Goal: Transaction & Acquisition: Purchase product/service

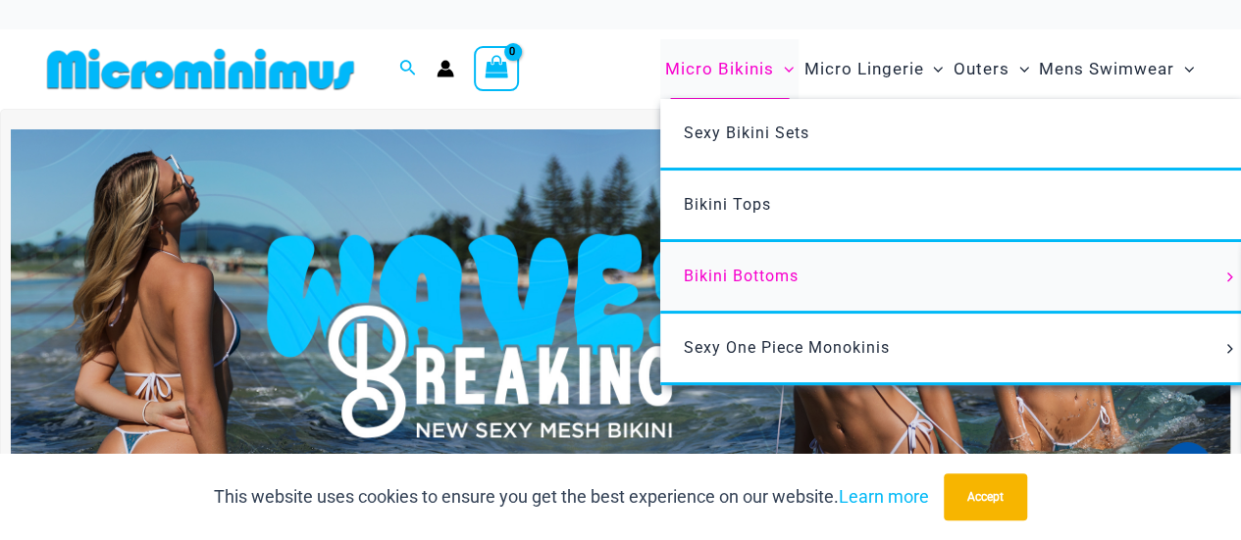
click at [720, 269] on span "Bikini Bottoms" at bounding box center [741, 276] width 115 height 19
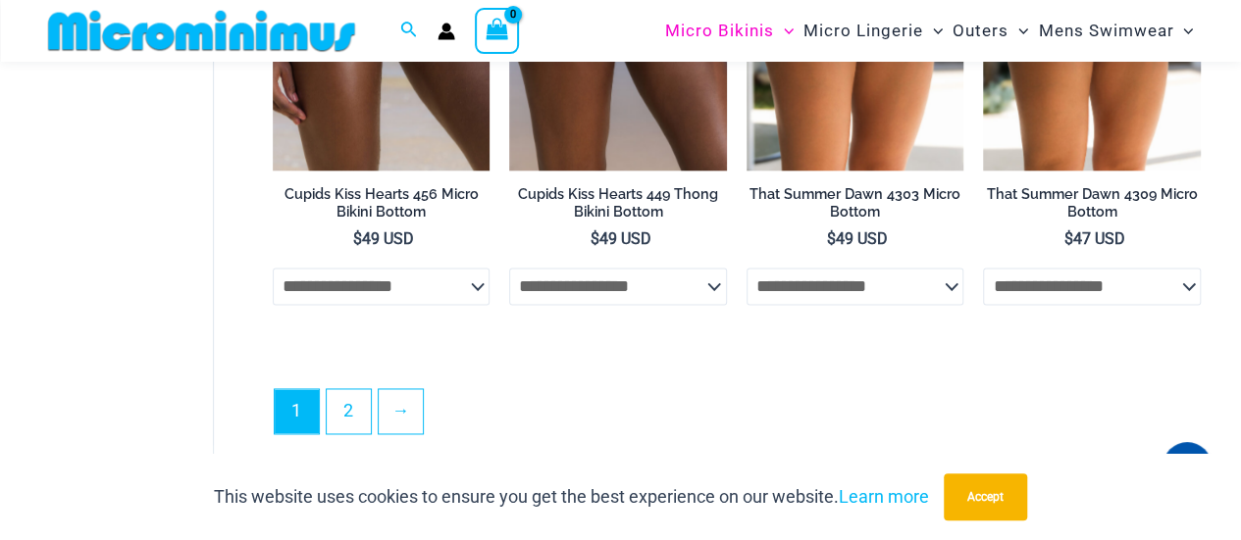
scroll to position [5083, 0]
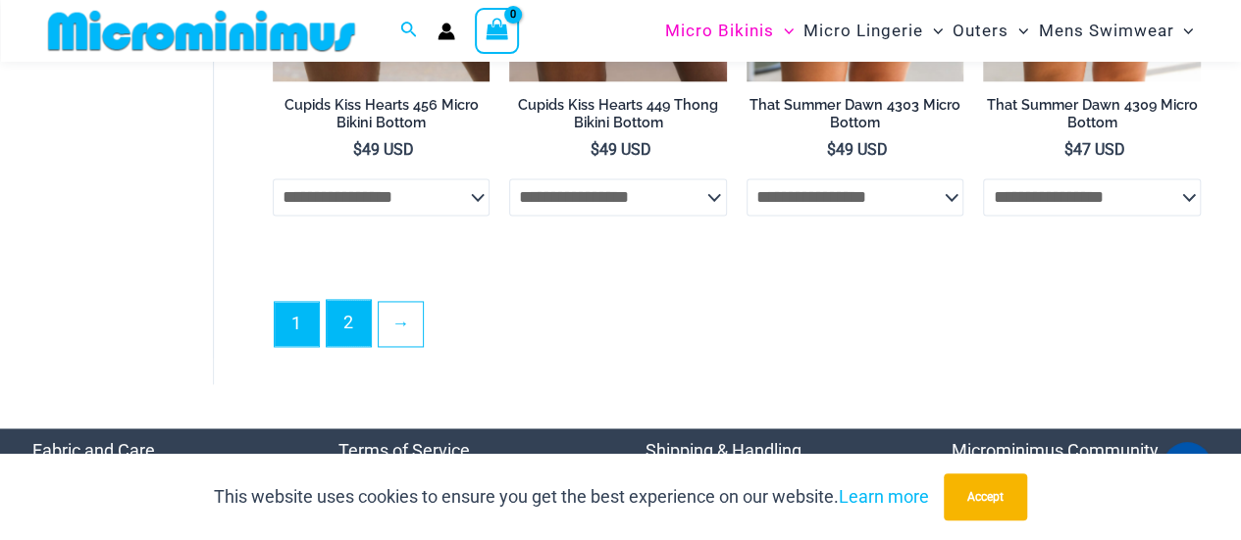
click at [347, 328] on link "2" at bounding box center [349, 323] width 44 height 46
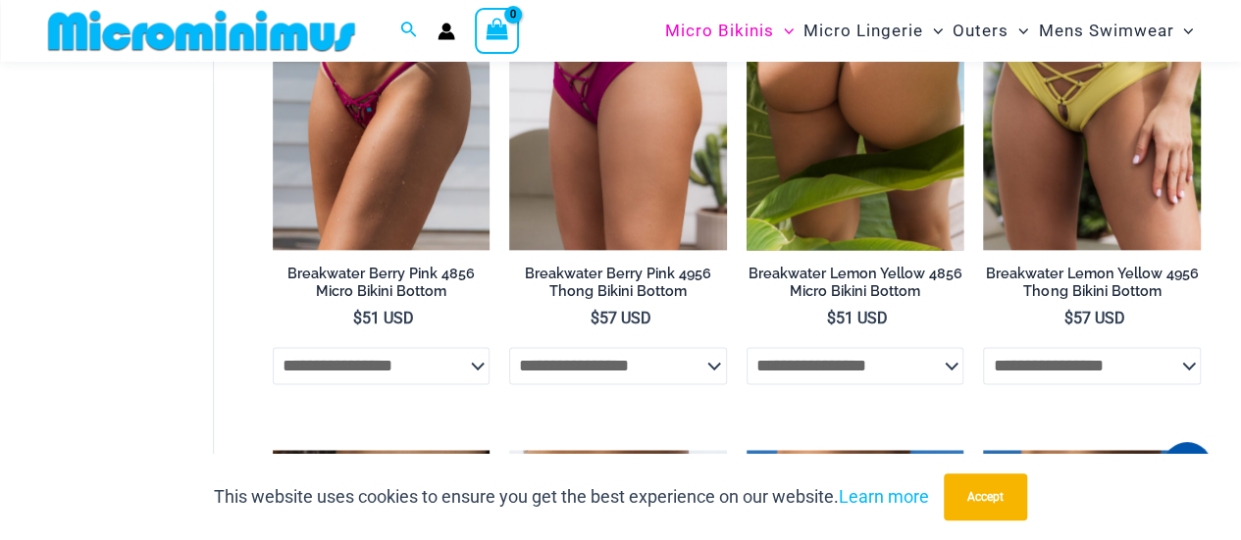
scroll to position [1359, 0]
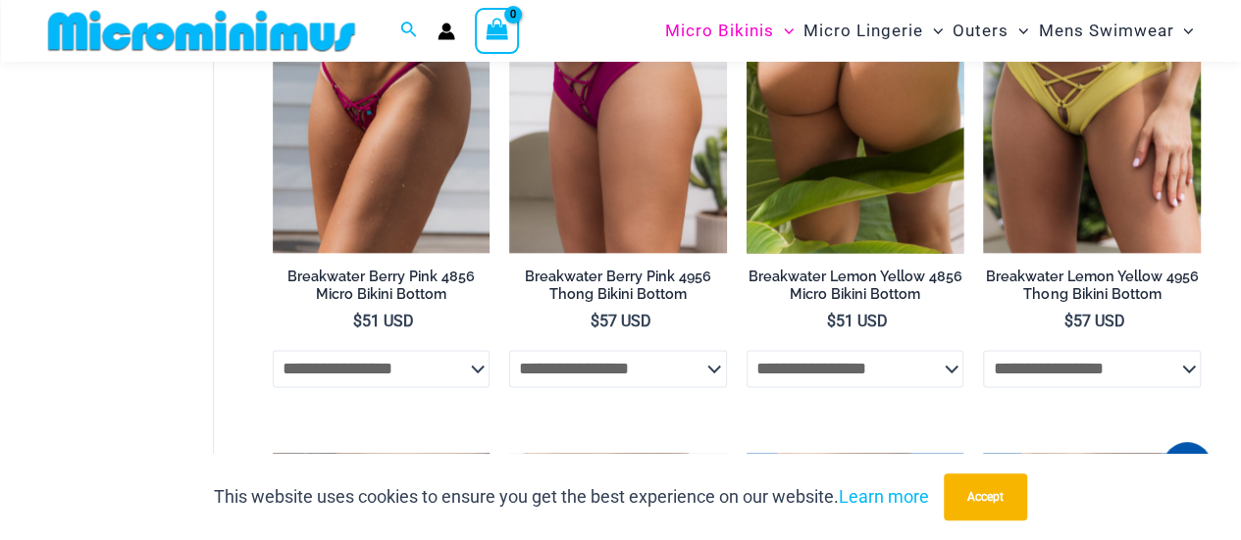
click at [928, 361] on select "**********" at bounding box center [855, 368] width 218 height 37
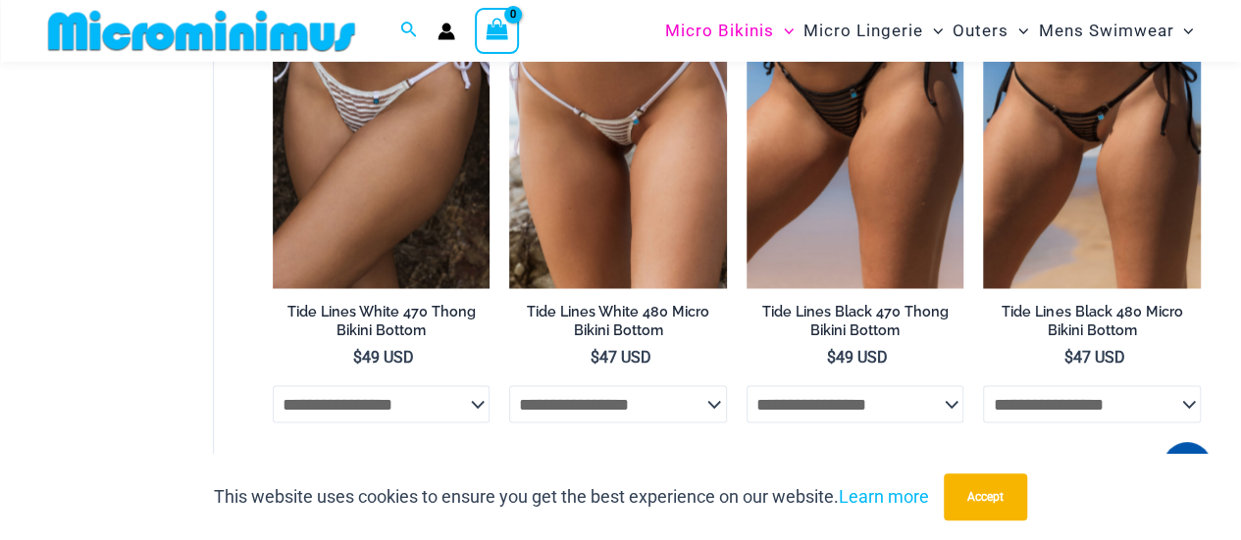
scroll to position [1752, 0]
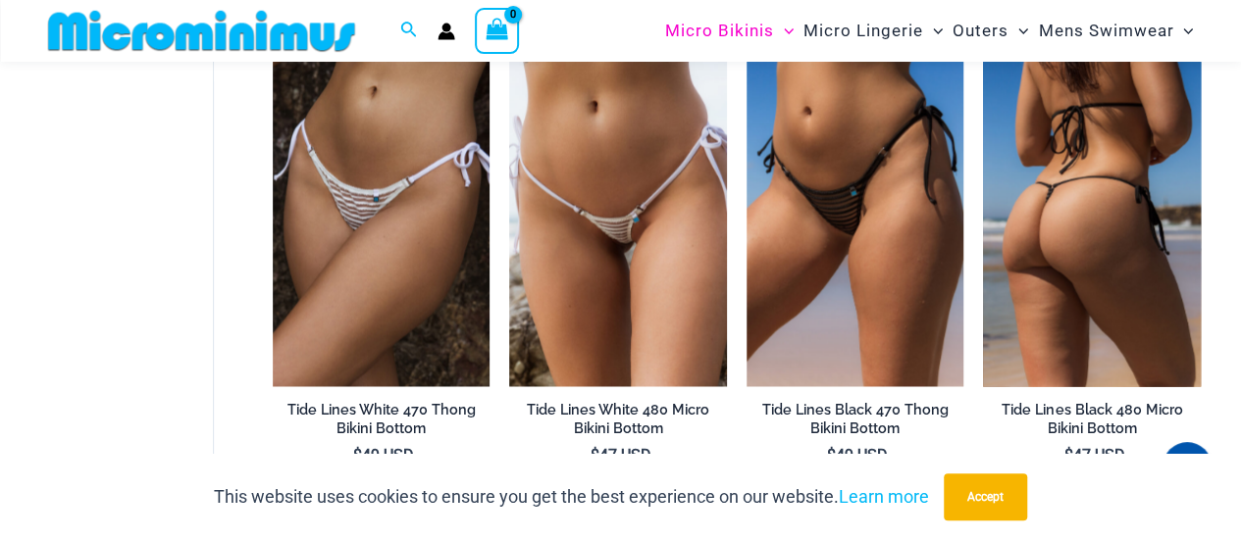
click at [1053, 243] on img at bounding box center [1092, 224] width 218 height 326
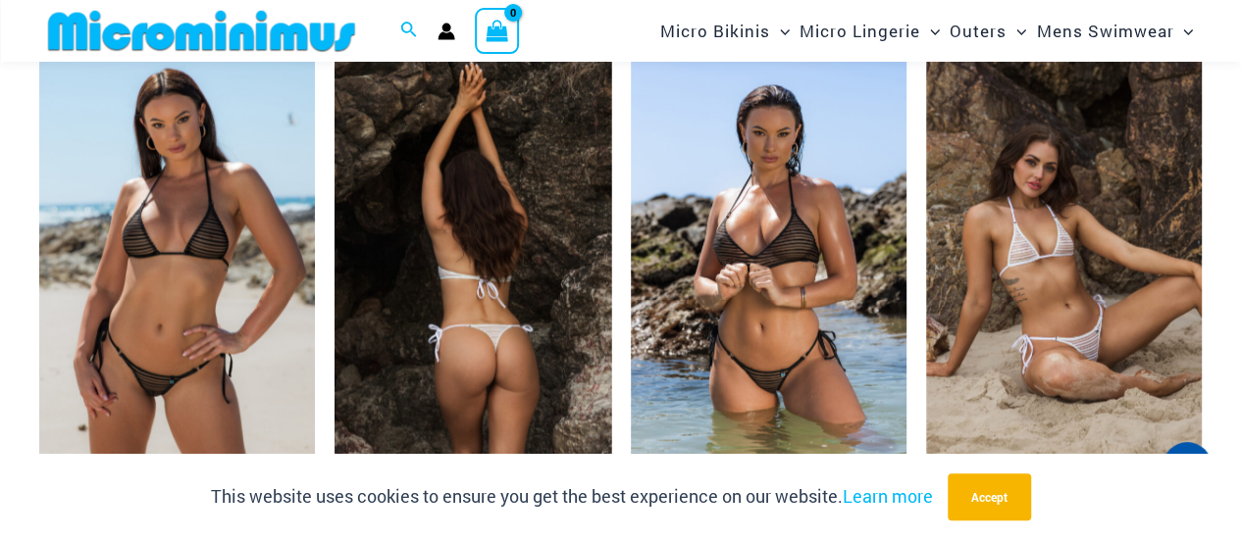
scroll to position [1857, 0]
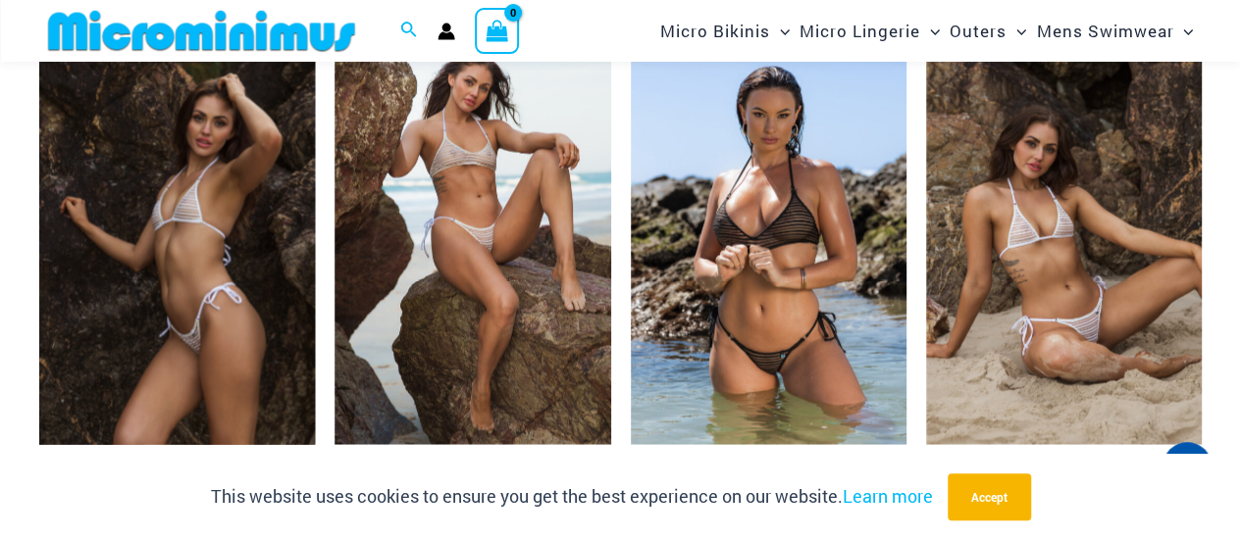
click at [210, 346] on img at bounding box center [177, 238] width 276 height 414
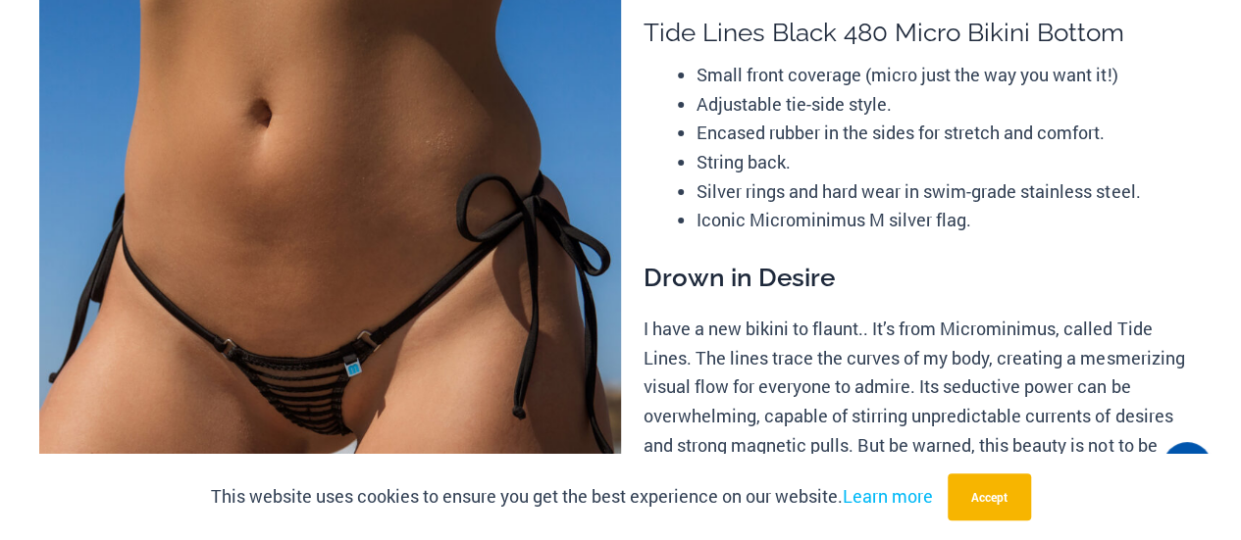
scroll to position [0, 0]
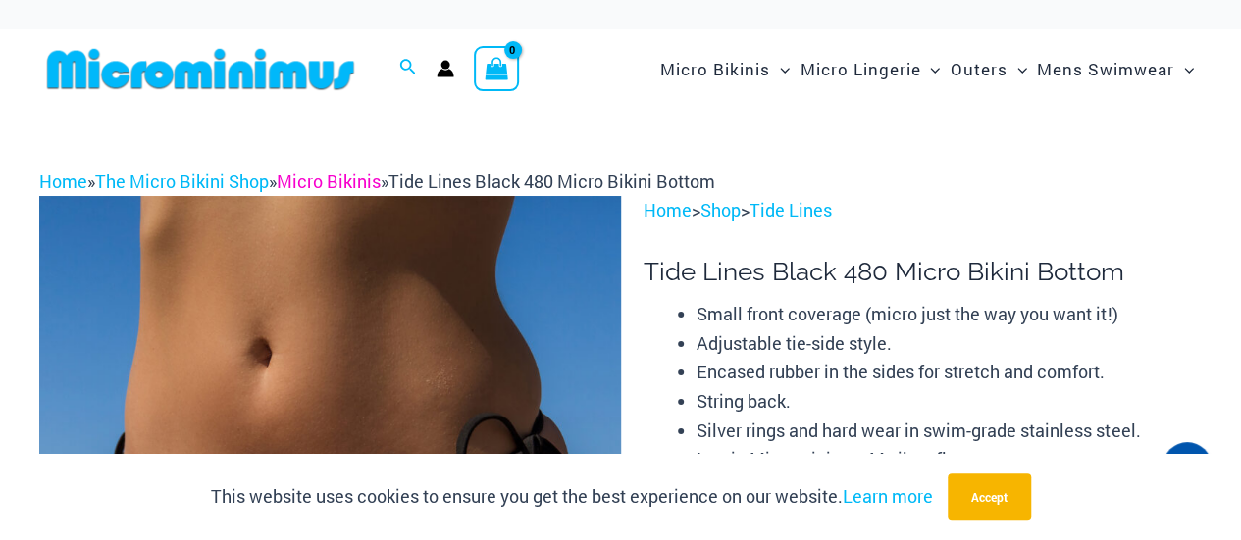
click at [353, 178] on link "Micro Bikinis" at bounding box center [329, 182] width 104 height 24
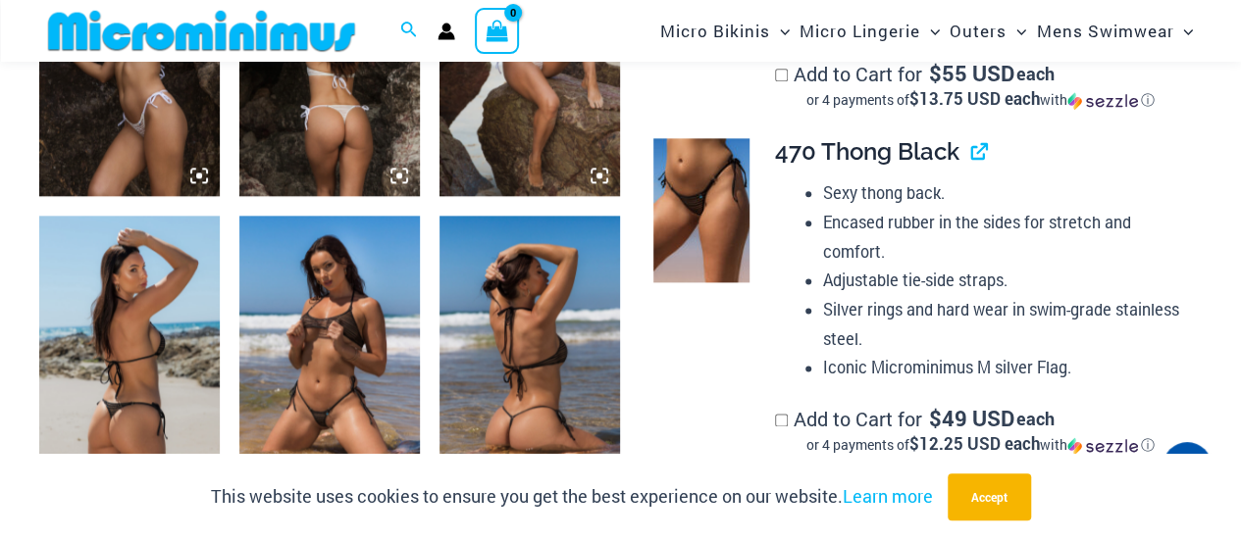
scroll to position [1252, 0]
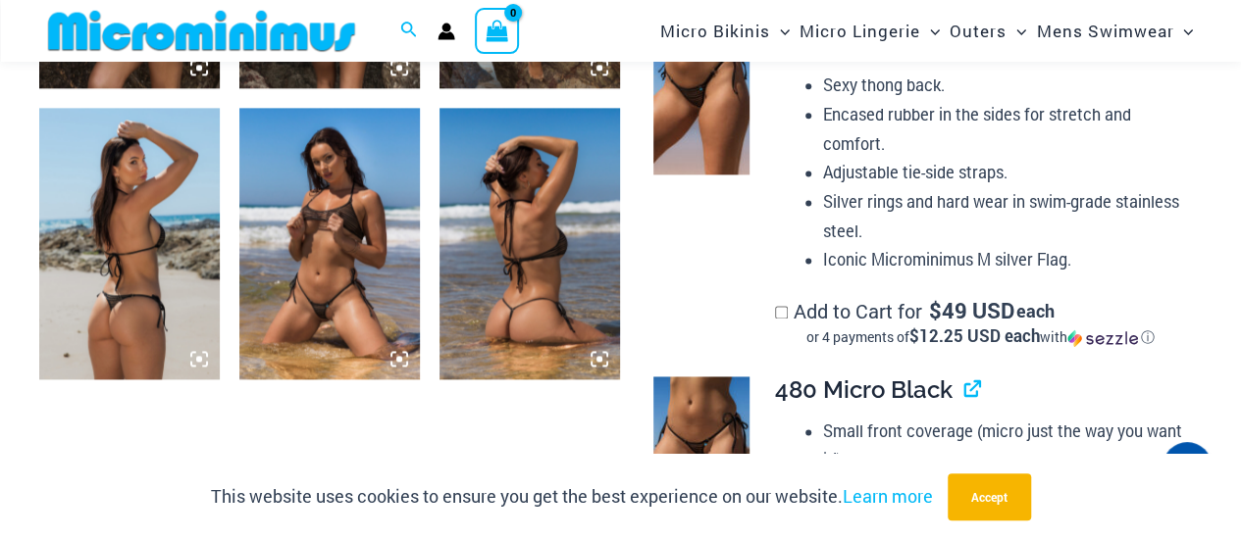
click at [356, 280] on img at bounding box center [329, 243] width 180 height 271
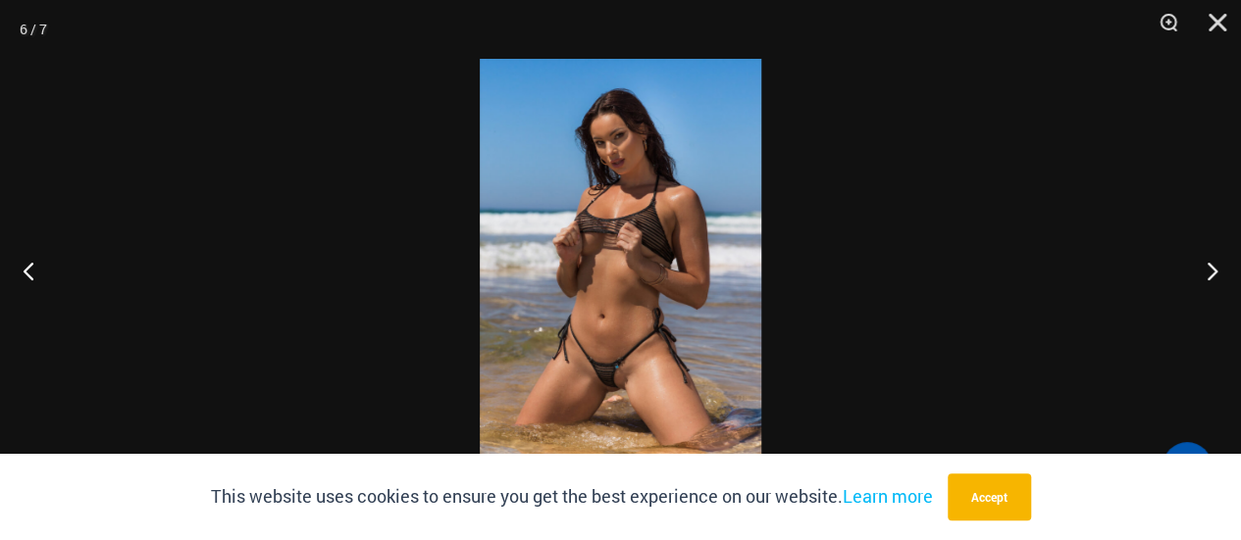
click at [616, 356] on img at bounding box center [620, 270] width 281 height 423
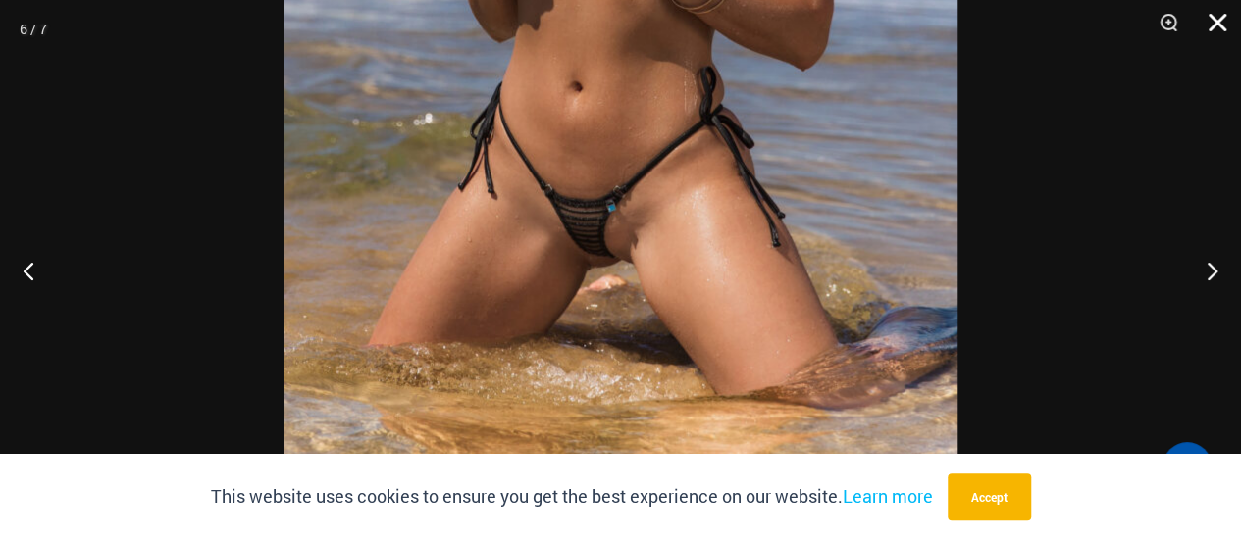
click at [1220, 21] on button "Close" at bounding box center [1210, 29] width 49 height 59
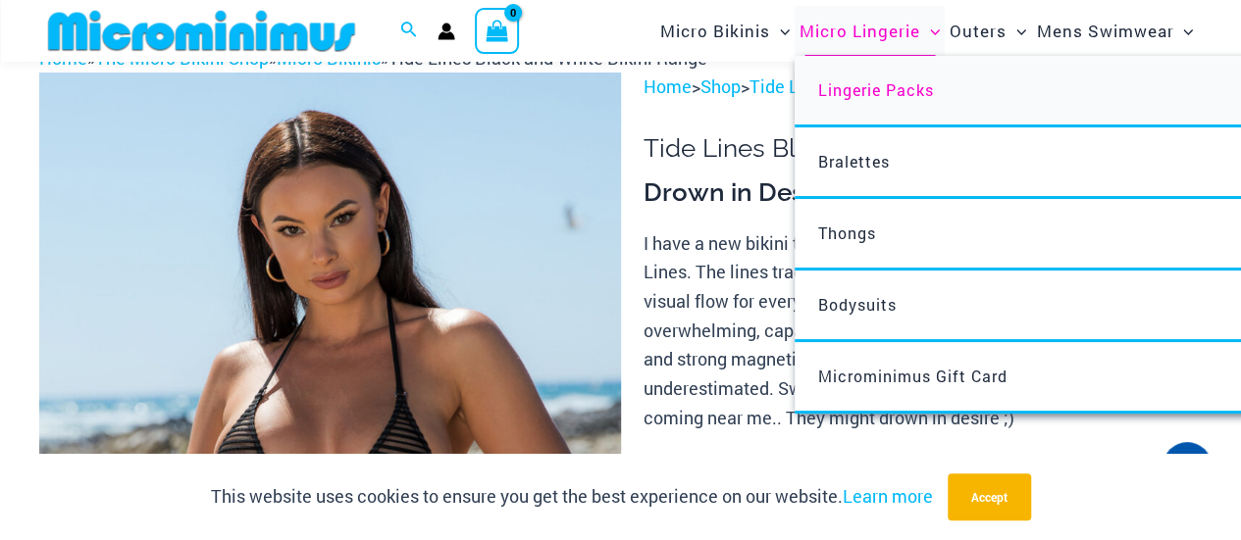
scroll to position [76, 0]
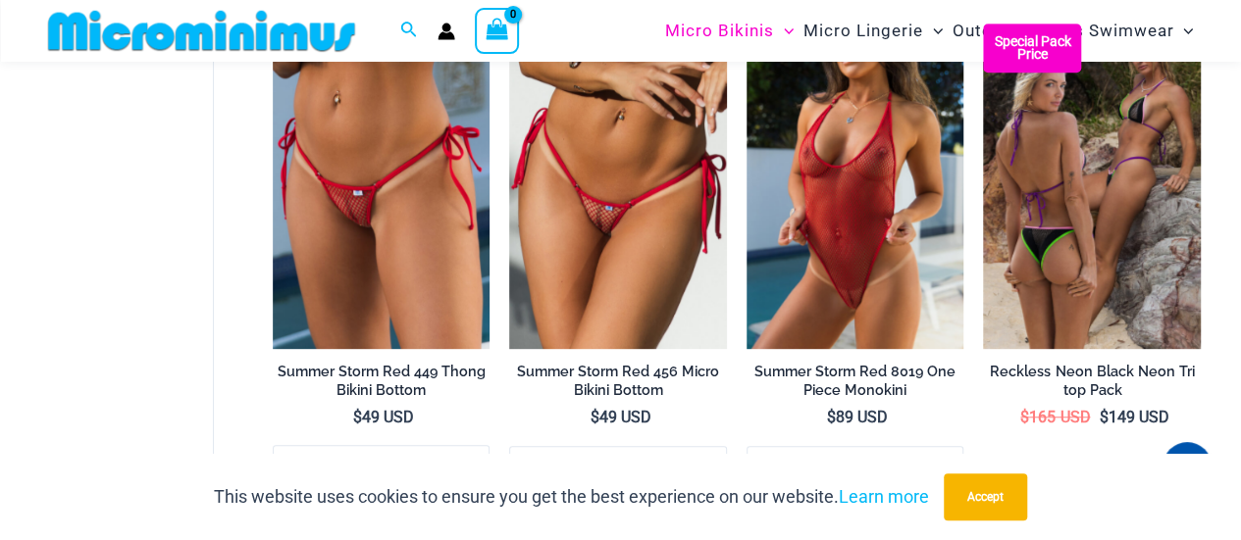
scroll to position [4519, 0]
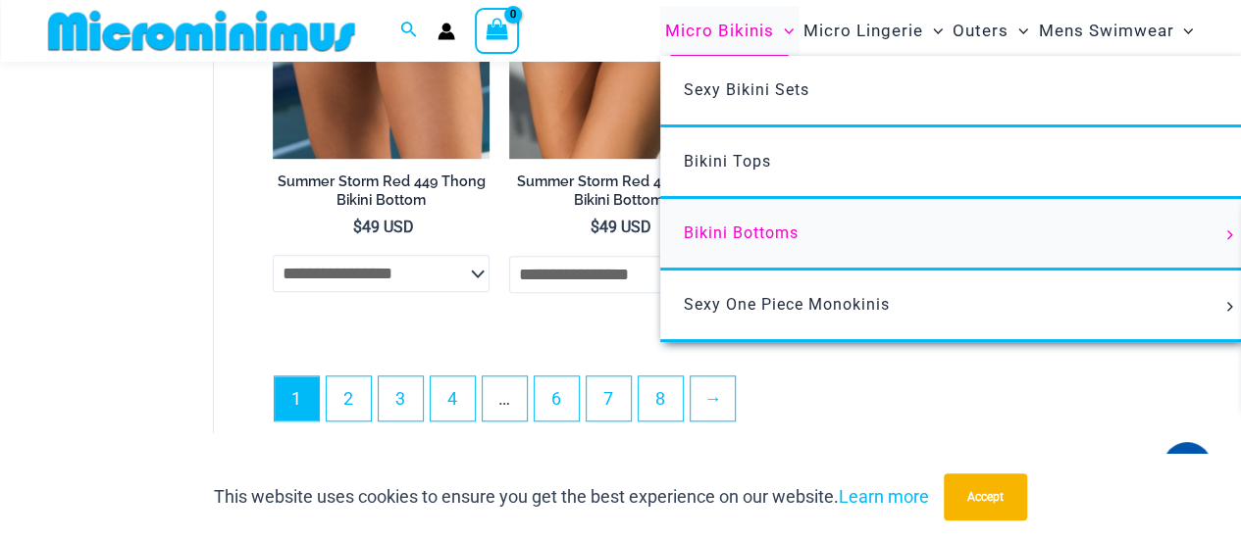
click at [744, 225] on span "Bikini Bottoms" at bounding box center [741, 233] width 115 height 19
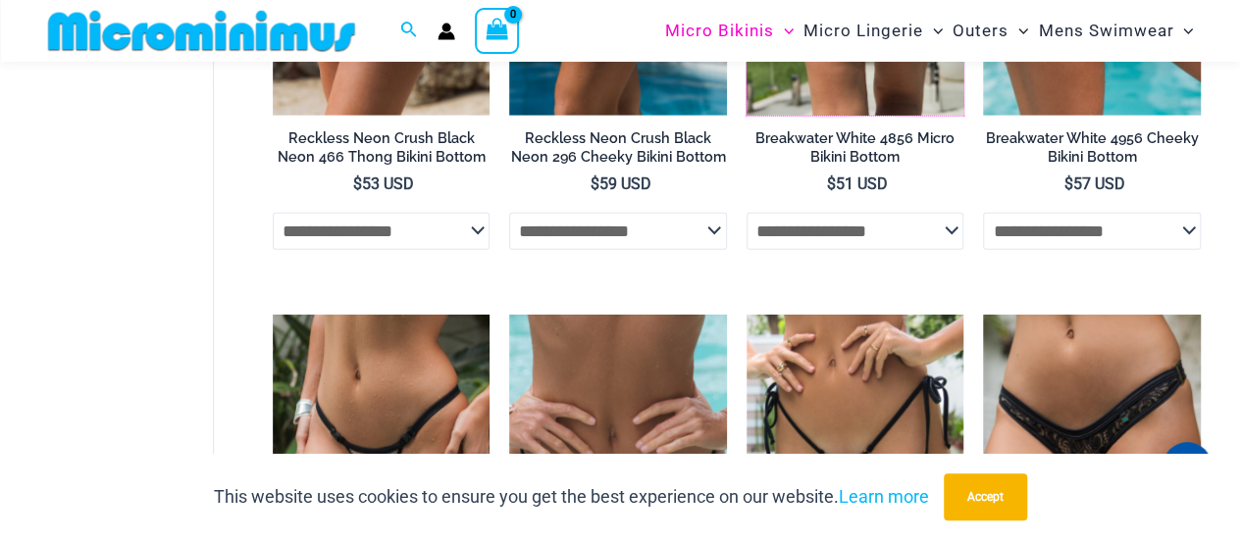
scroll to position [2738, 0]
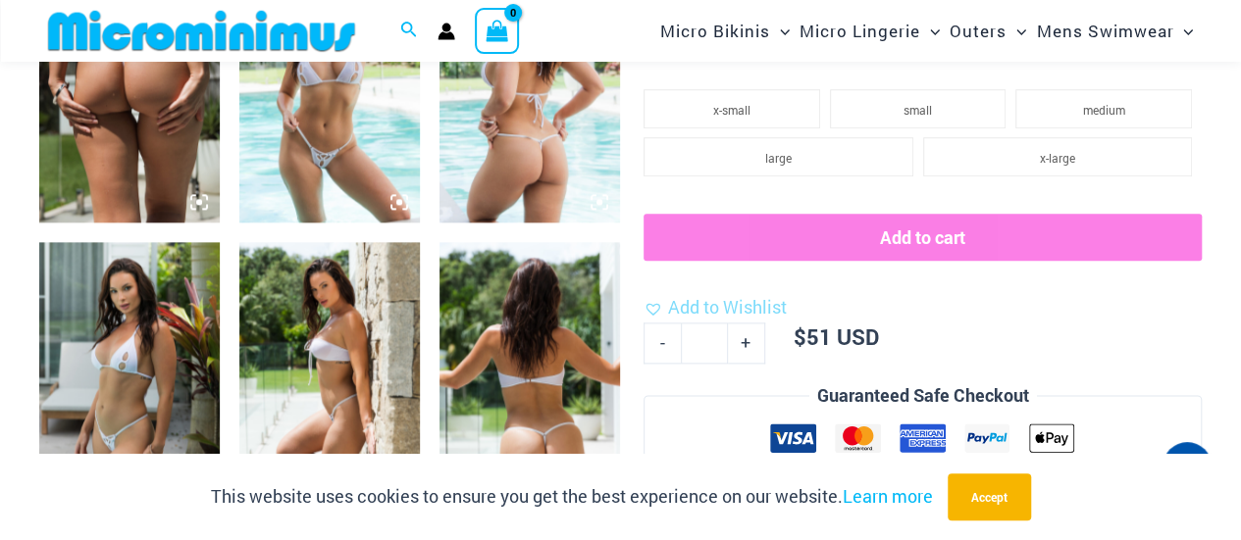
scroll to position [782, 0]
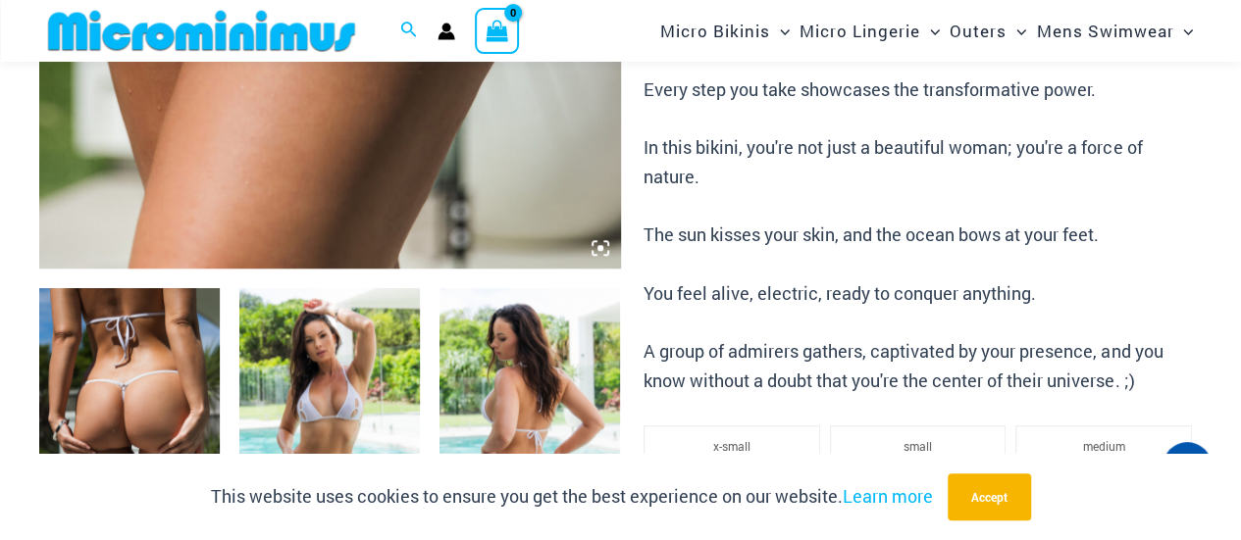
click at [898, 369] on p "As you walk along the sunlit shoreline, your long, dark brown hair flowing in s…" at bounding box center [922, 104] width 558 height 583
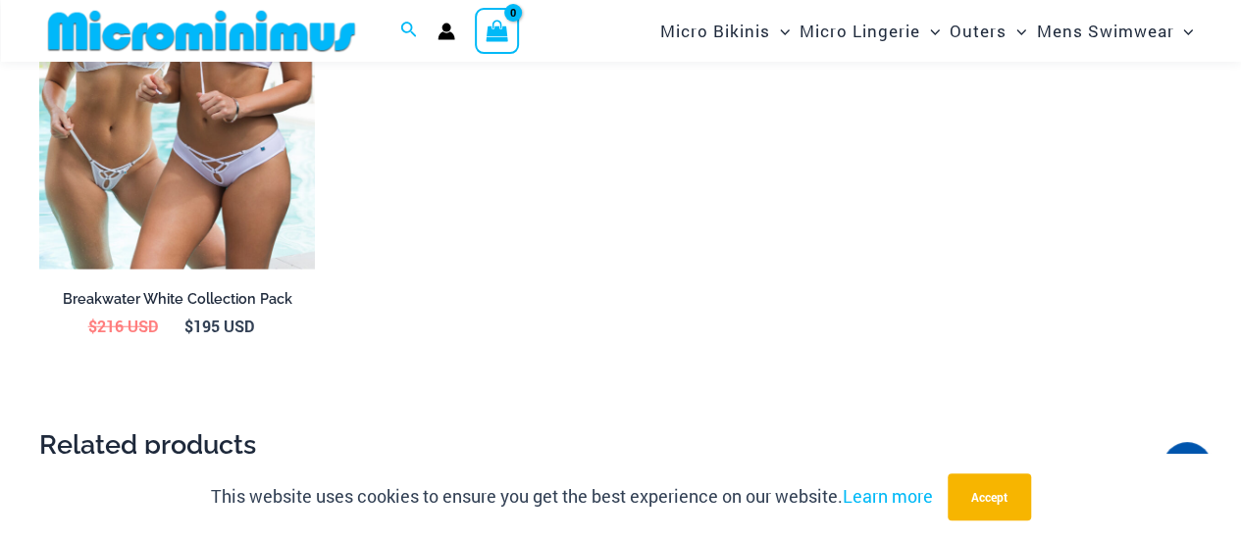
scroll to position [2449, 0]
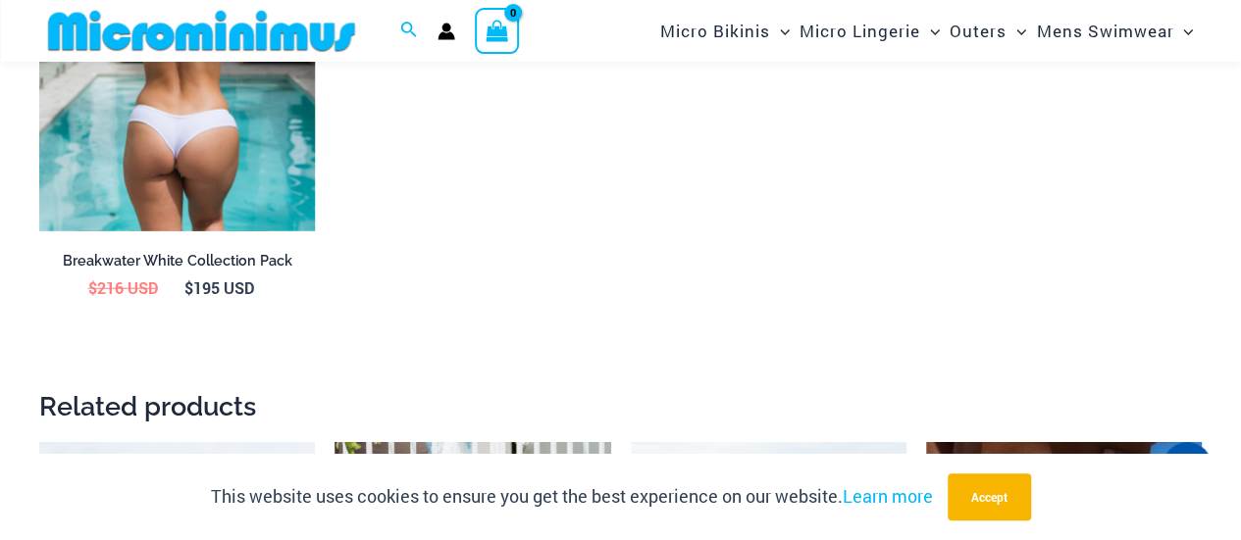
click at [131, 156] on img at bounding box center [177, 25] width 276 height 414
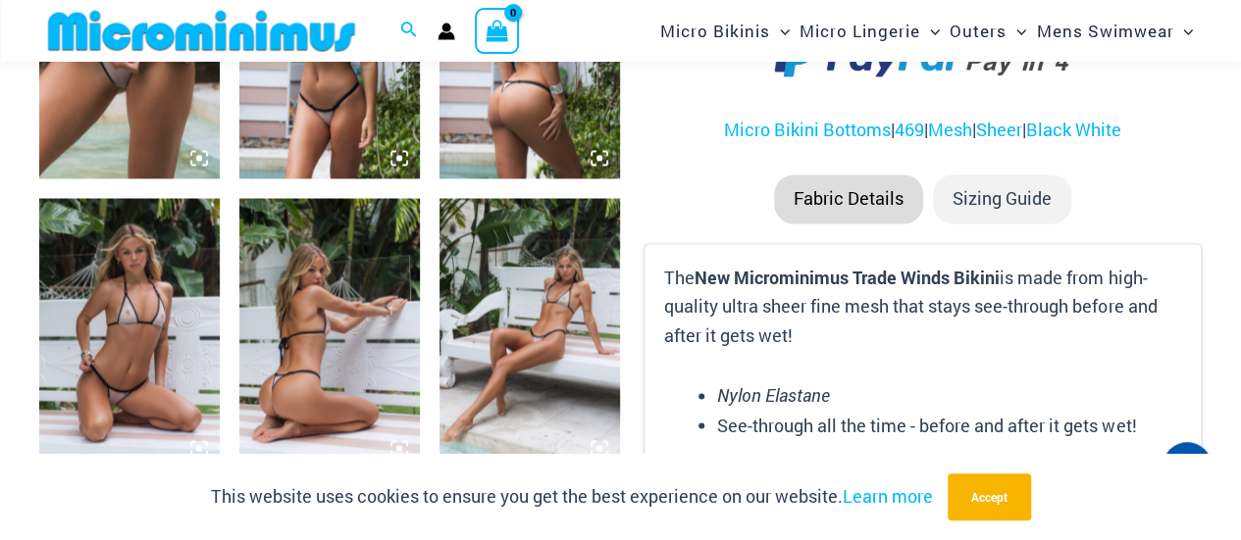
scroll to position [1454, 0]
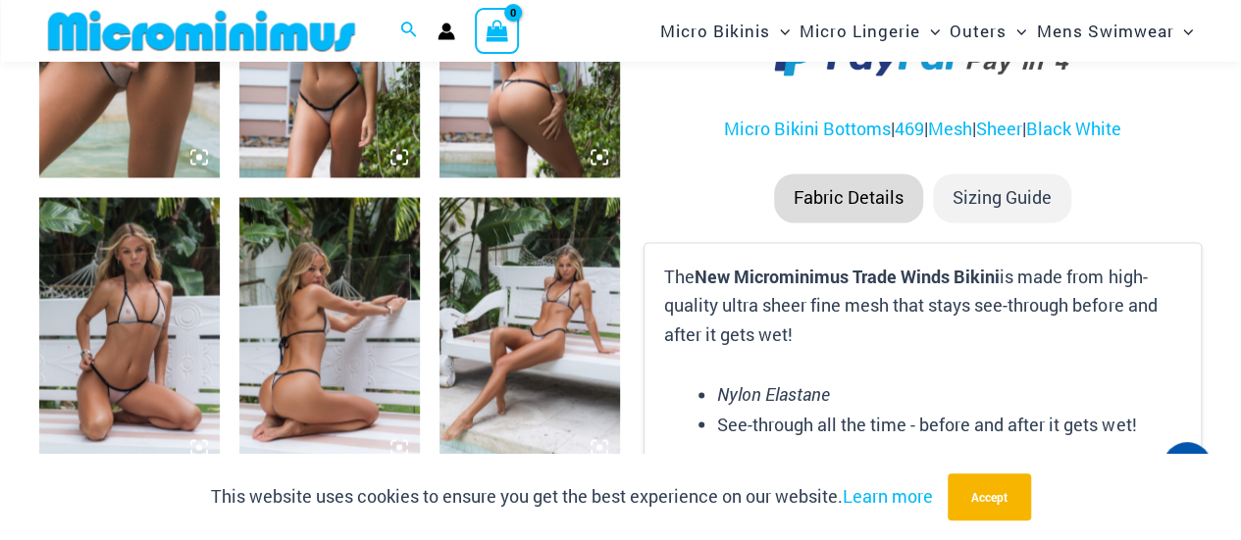
click at [139, 382] on img at bounding box center [129, 332] width 180 height 271
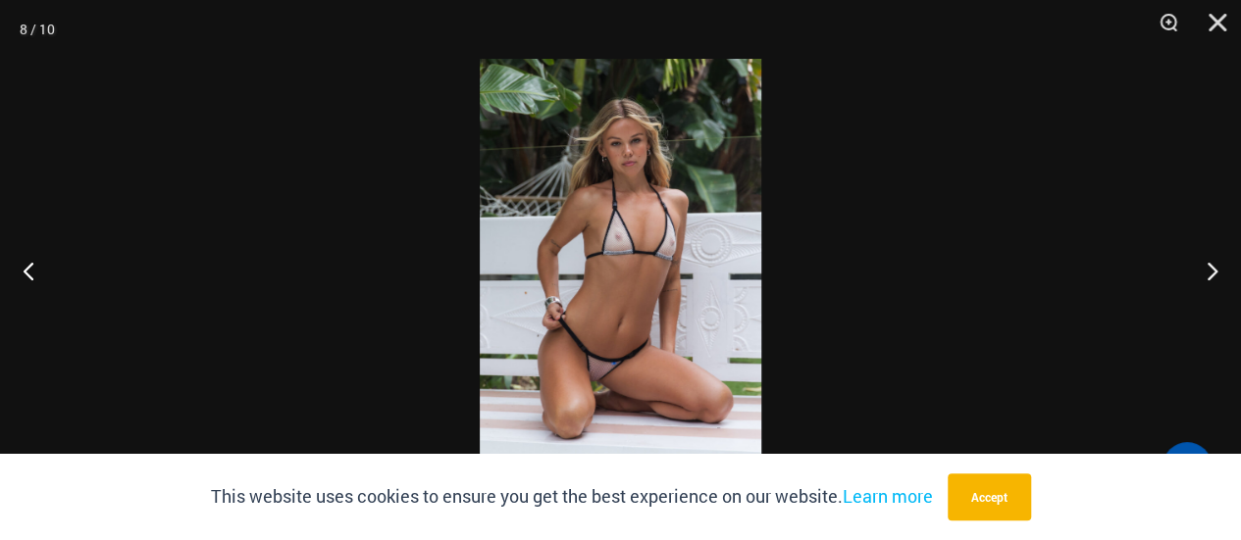
click at [601, 355] on img at bounding box center [620, 270] width 281 height 423
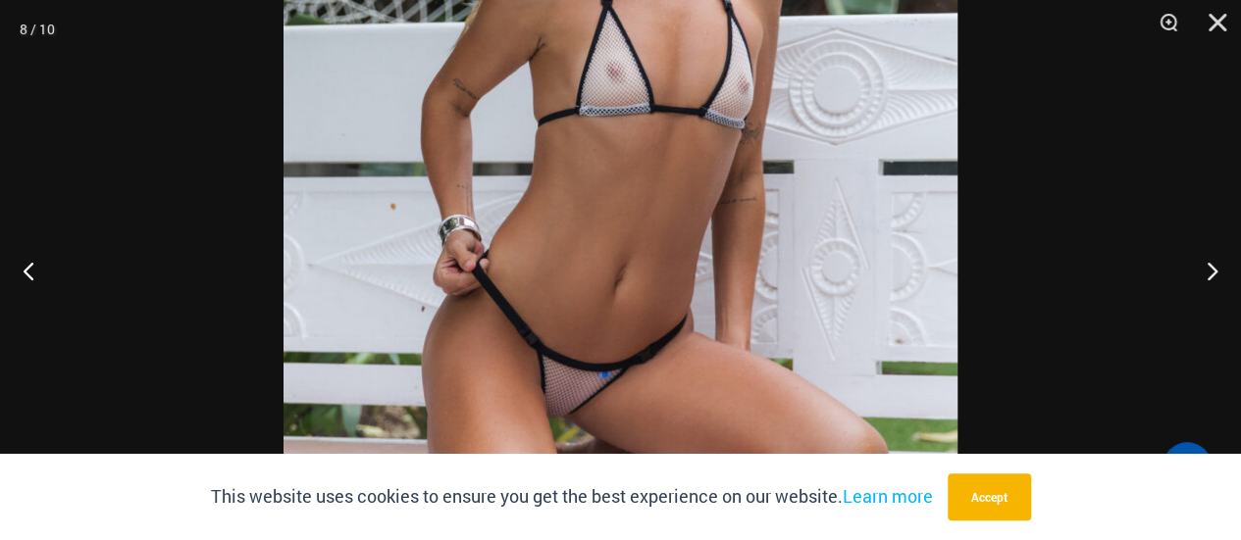
click at [607, 419] on img at bounding box center [620, 152] width 674 height 1010
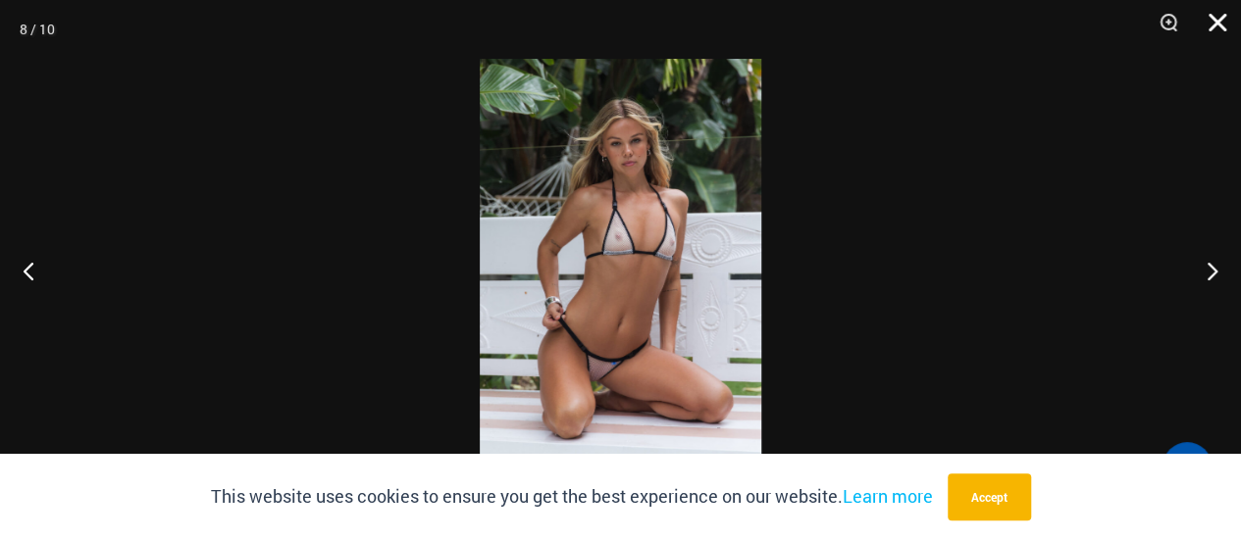
click at [1209, 26] on button "Close" at bounding box center [1210, 29] width 49 height 59
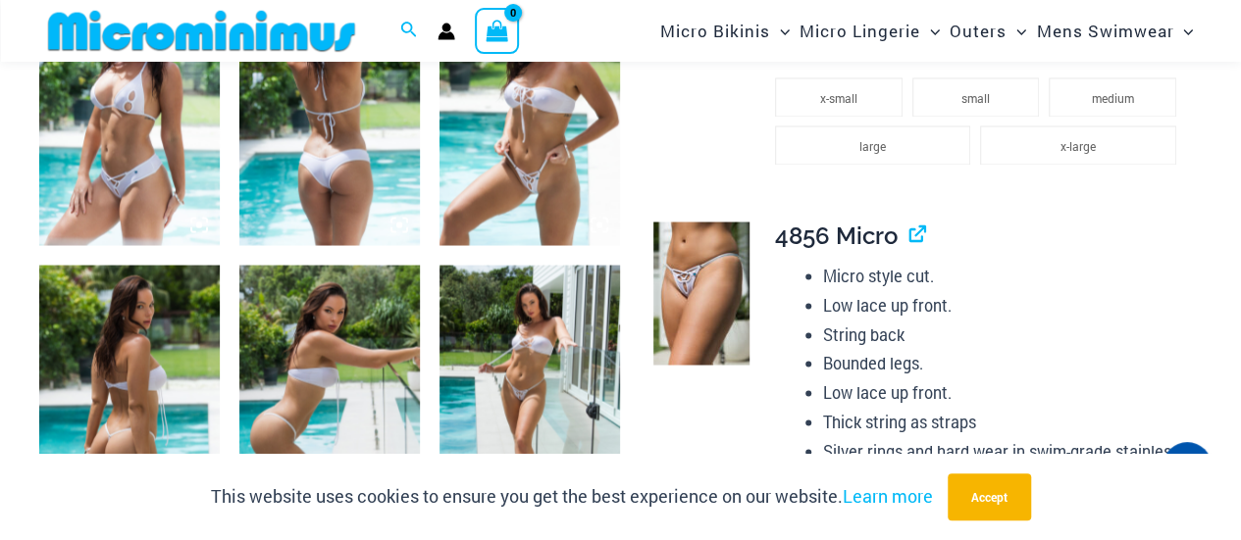
scroll to position [1636, 0]
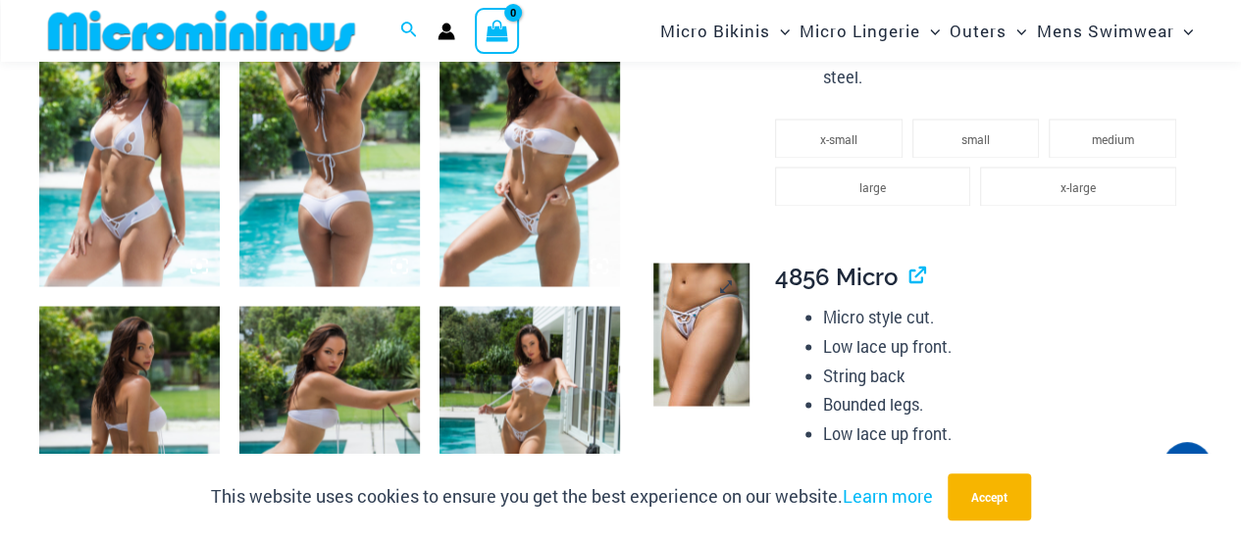
click at [702, 336] on img at bounding box center [701, 334] width 96 height 143
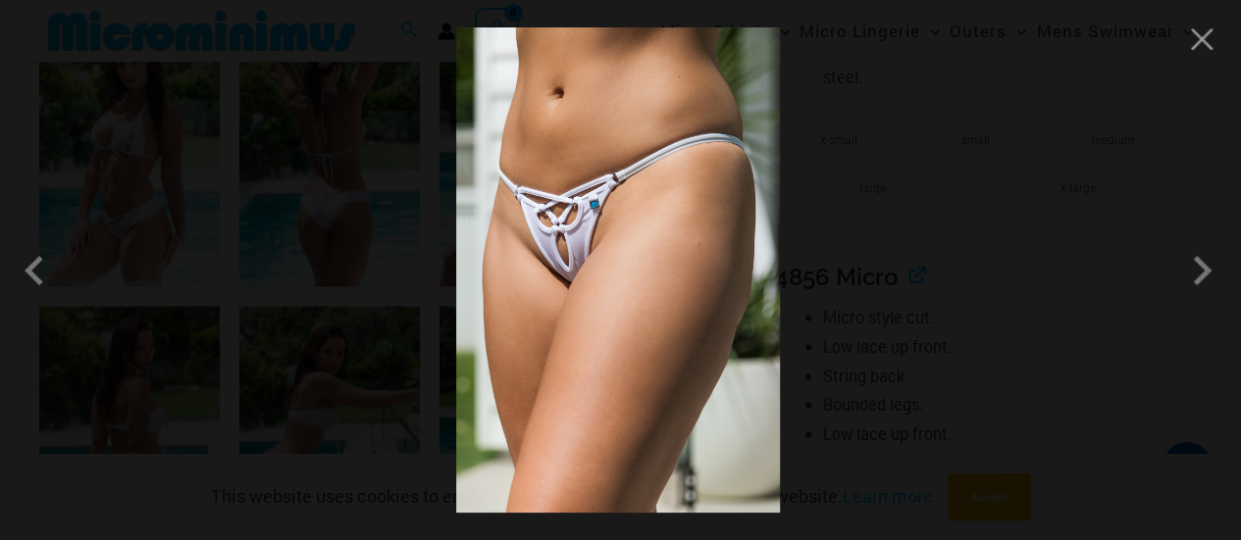
click at [557, 252] on img at bounding box center [618, 269] width 324 height 485
click at [1195, 51] on button "Close" at bounding box center [1201, 39] width 29 height 29
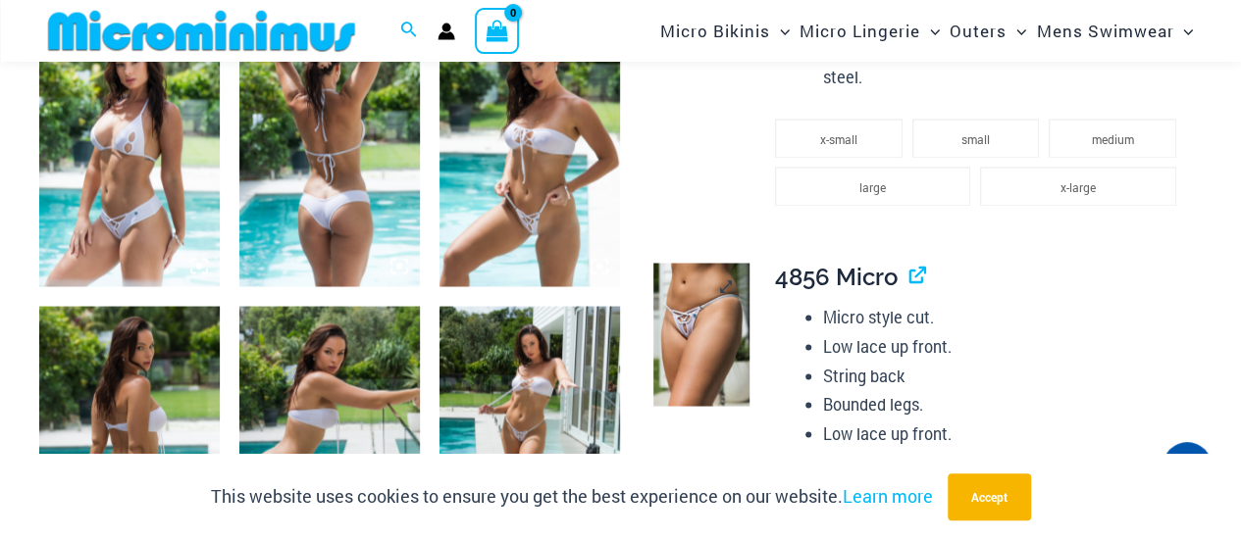
click at [688, 363] on img at bounding box center [701, 334] width 96 height 143
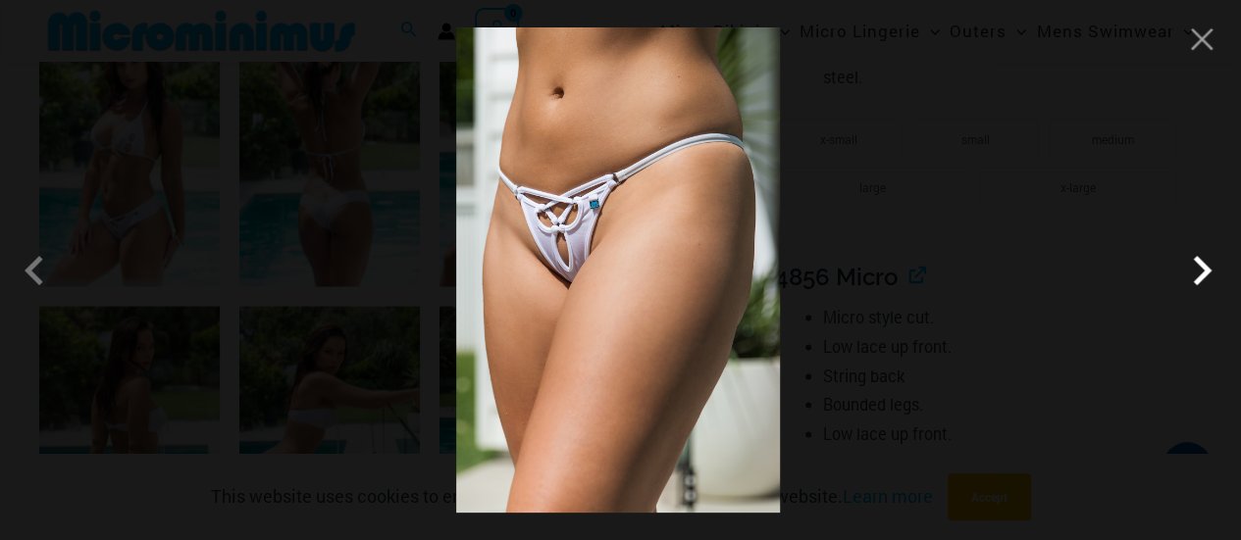
click at [1195, 281] on span at bounding box center [1201, 270] width 59 height 59
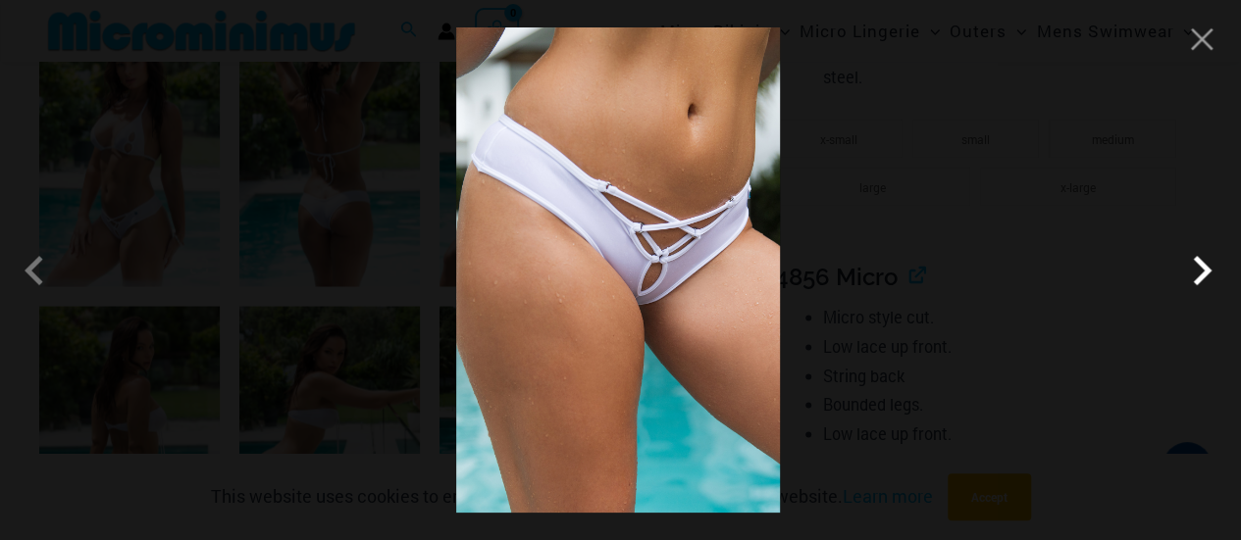
click at [1195, 281] on span at bounding box center [1201, 270] width 59 height 59
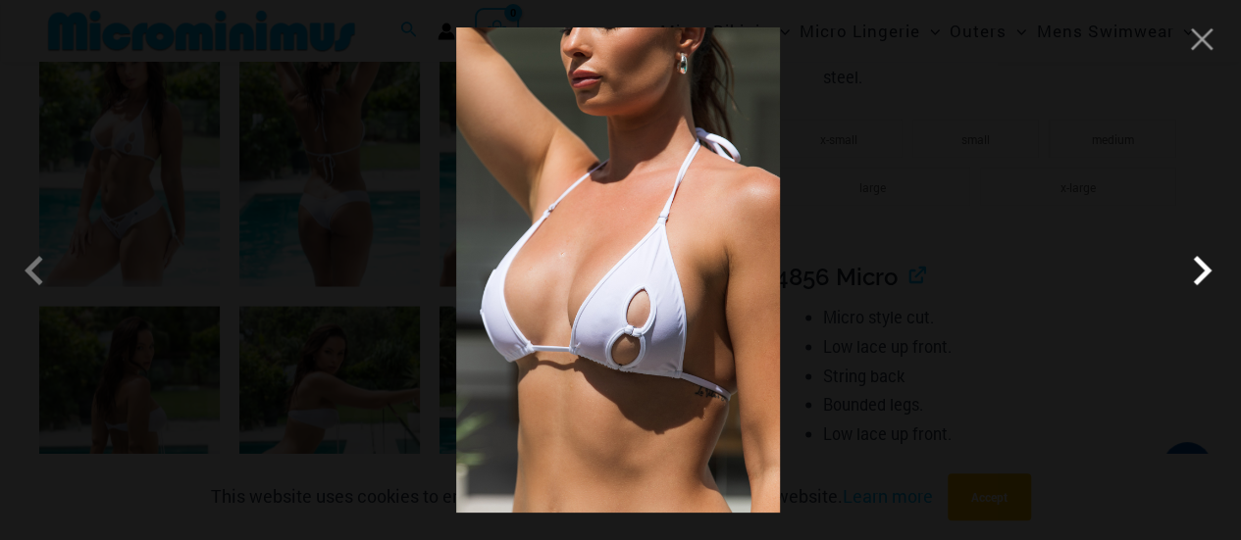
click at [1195, 281] on span at bounding box center [1201, 270] width 59 height 59
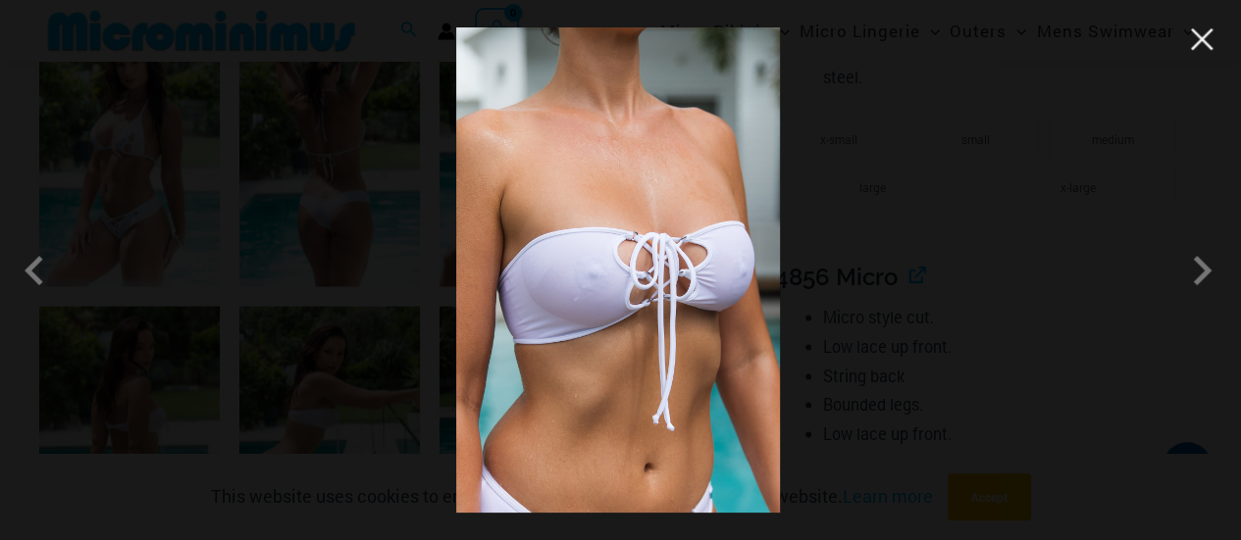
click at [1206, 30] on button "Close" at bounding box center [1201, 39] width 29 height 29
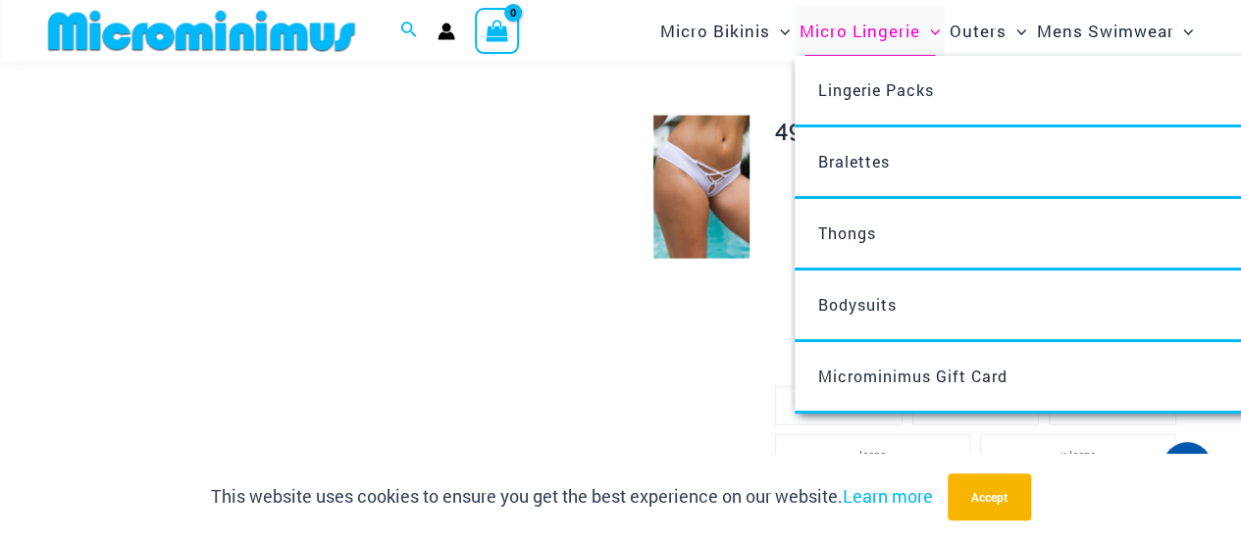
scroll to position [2224, 0]
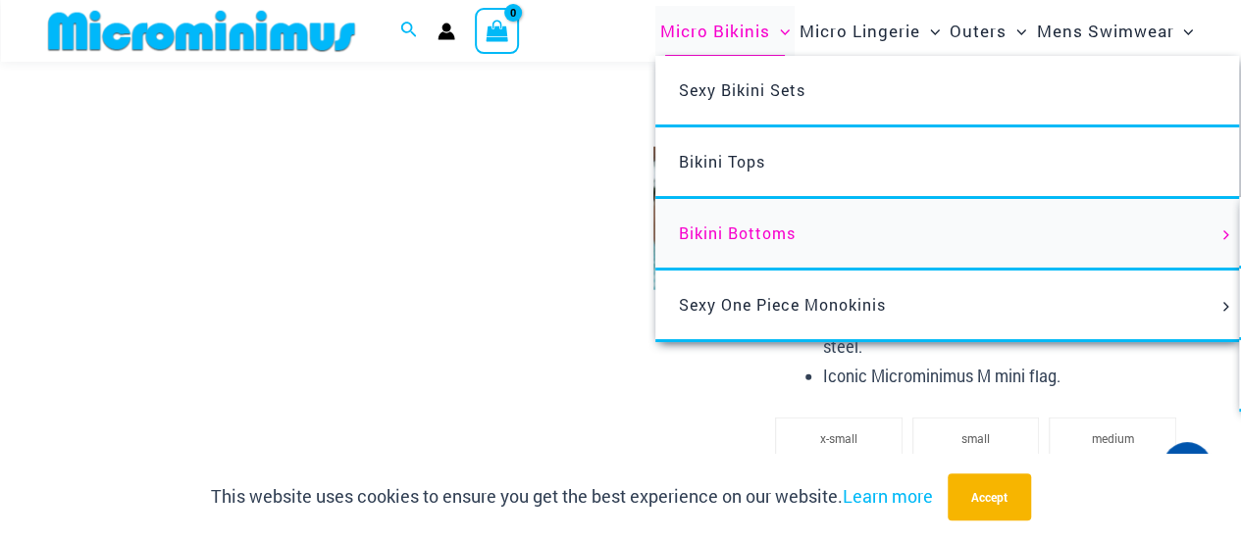
click at [718, 234] on span "Bikini Bottoms" at bounding box center [737, 233] width 117 height 21
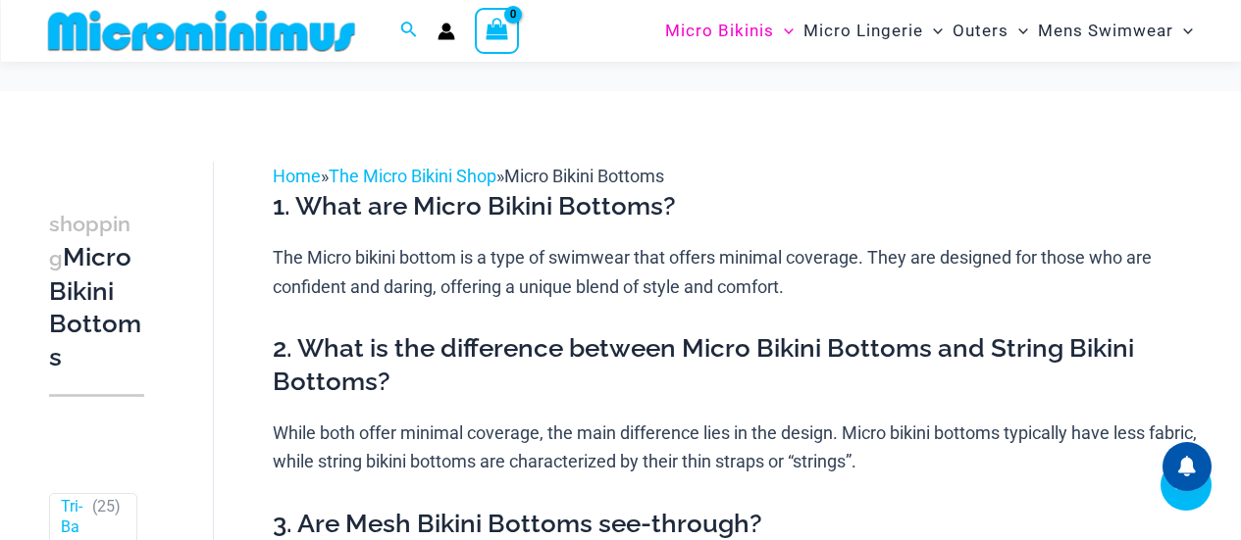
scroll to position [1071, 0]
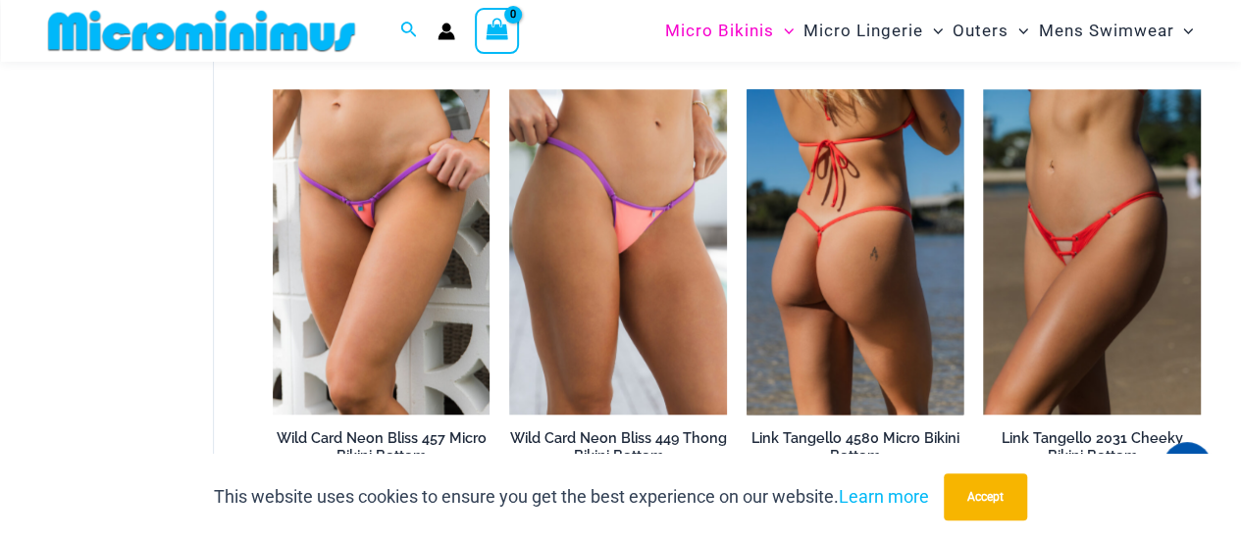
click at [881, 289] on img at bounding box center [855, 252] width 218 height 326
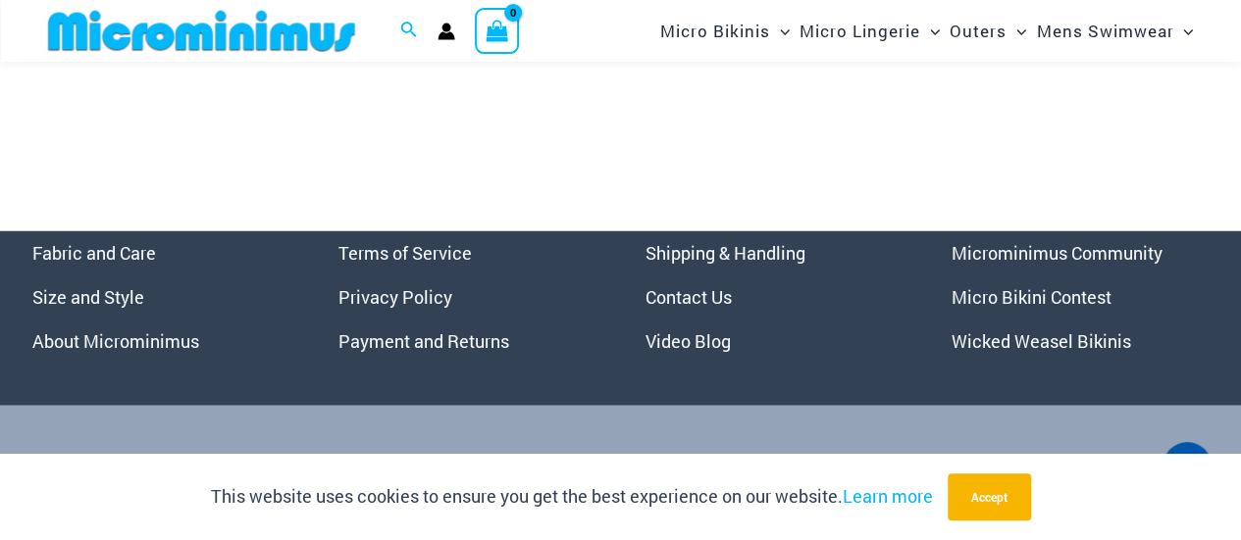
scroll to position [6398, 0]
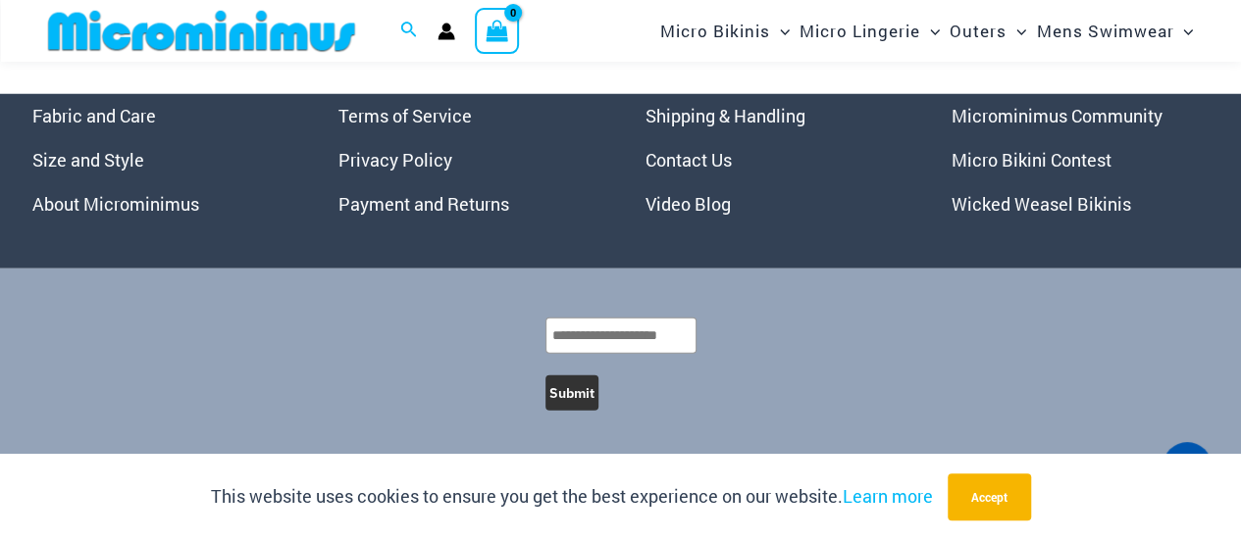
click at [1063, 211] on link "Wicked Weasel Bikinis" at bounding box center [1040, 204] width 179 height 24
